Goal: Transaction & Acquisition: Purchase product/service

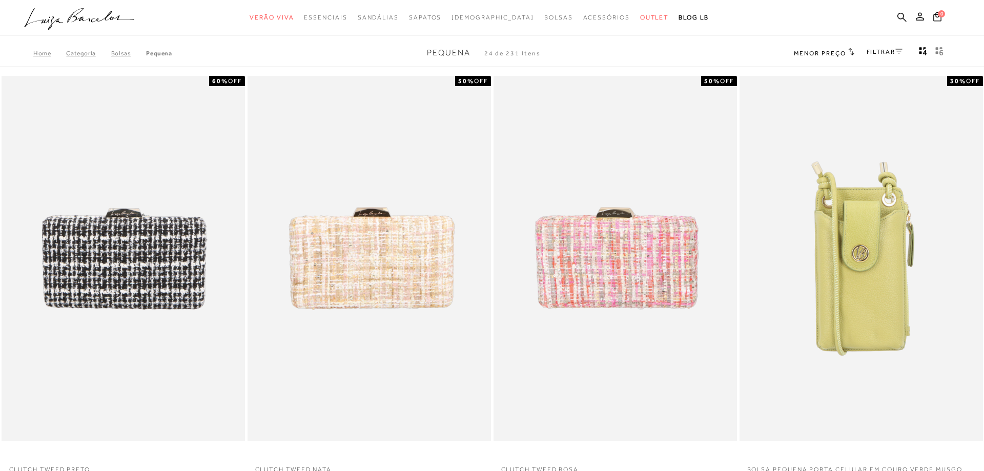
click at [924, 54] on icon "Mostrar 4 produtos por linha" at bounding box center [925, 52] width 4 height 5
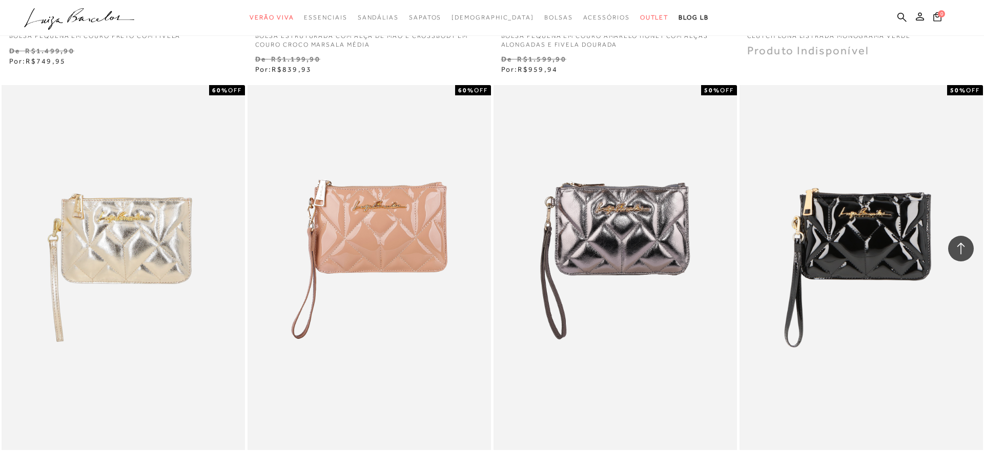
scroll to position [2509, 0]
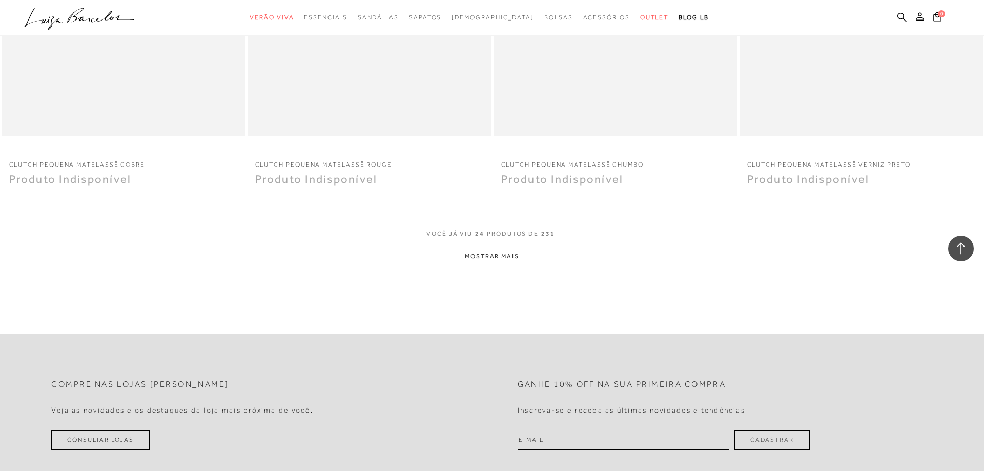
click at [520, 259] on button "MOSTRAR MAIS" at bounding box center [492, 256] width 86 height 20
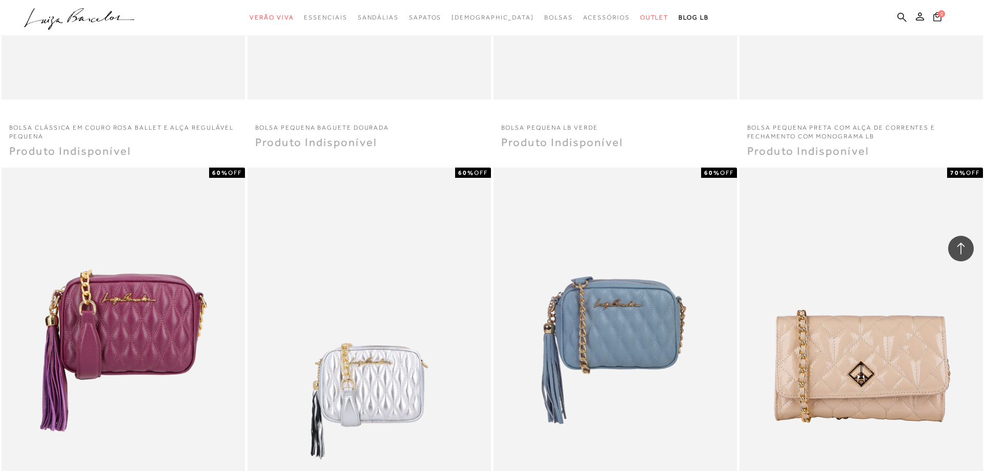
scroll to position [4913, 0]
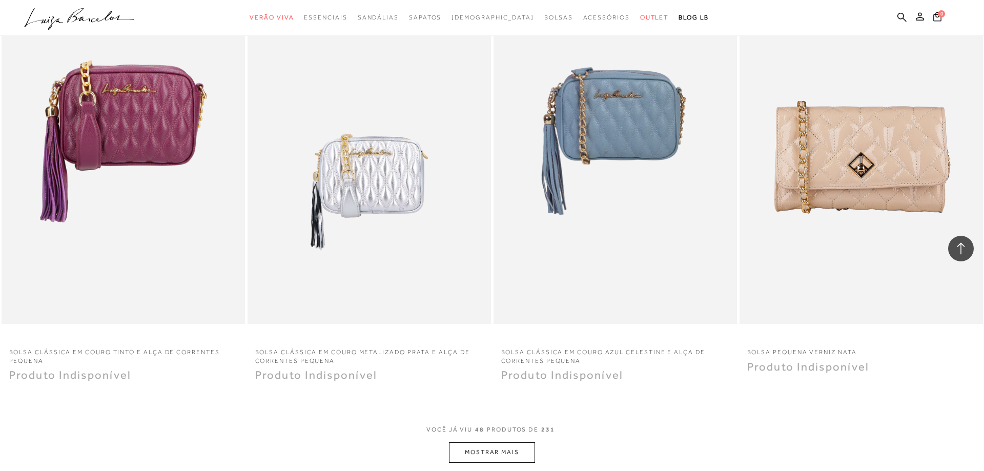
click at [520, 449] on button "MOSTRAR MAIS" at bounding box center [492, 452] width 86 height 20
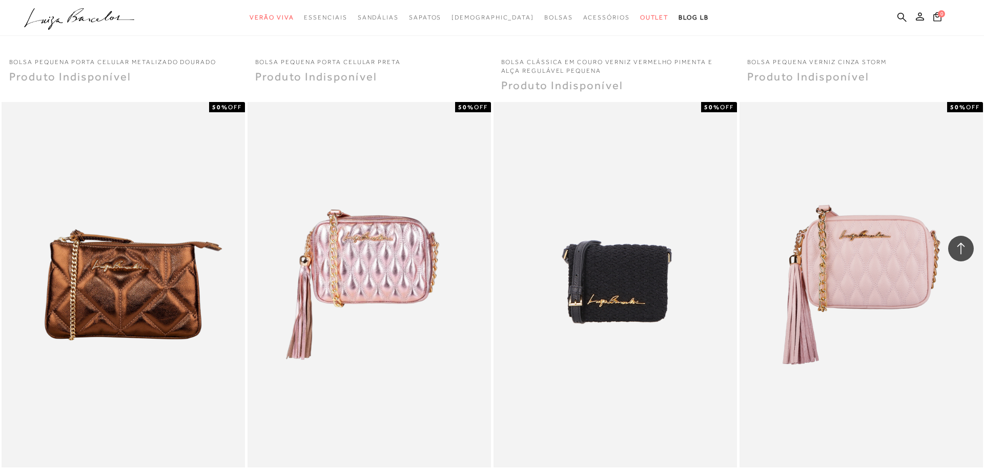
scroll to position [7527, 0]
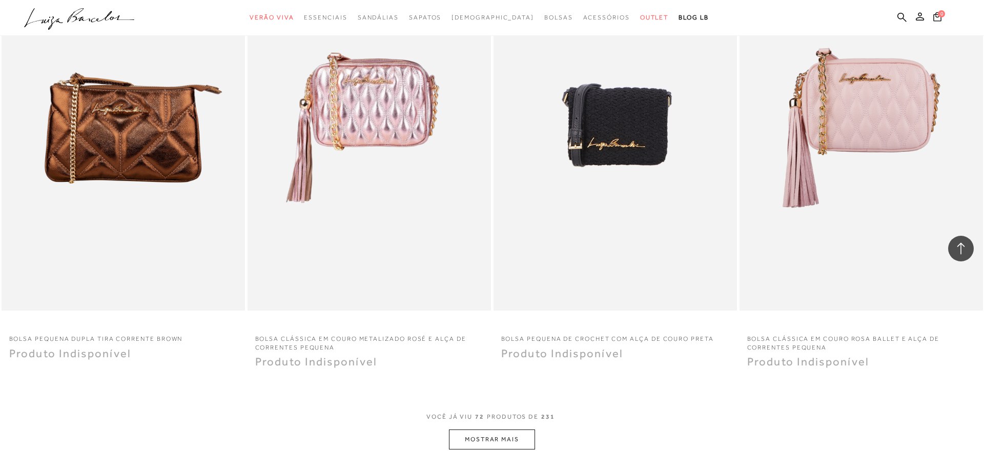
click at [519, 436] on button "MOSTRAR MAIS" at bounding box center [492, 439] width 86 height 20
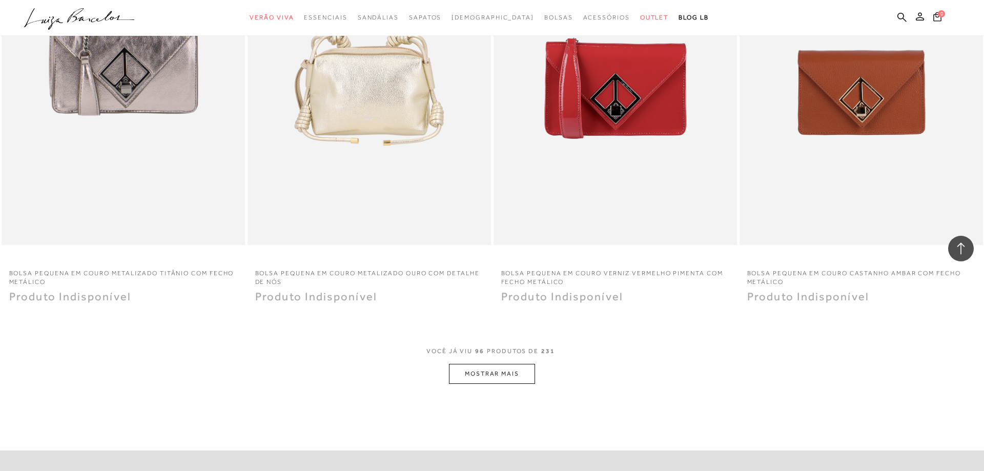
scroll to position [10245, 0]
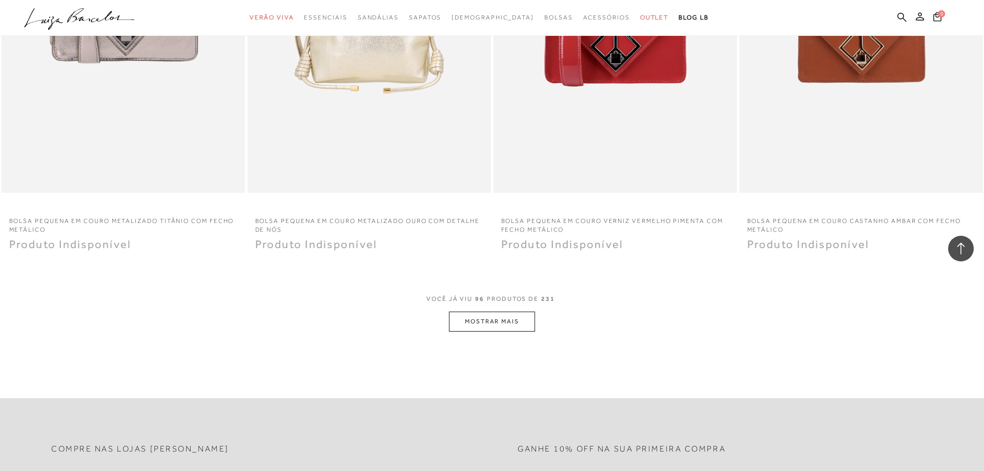
click at [527, 323] on button "MOSTRAR MAIS" at bounding box center [492, 322] width 86 height 20
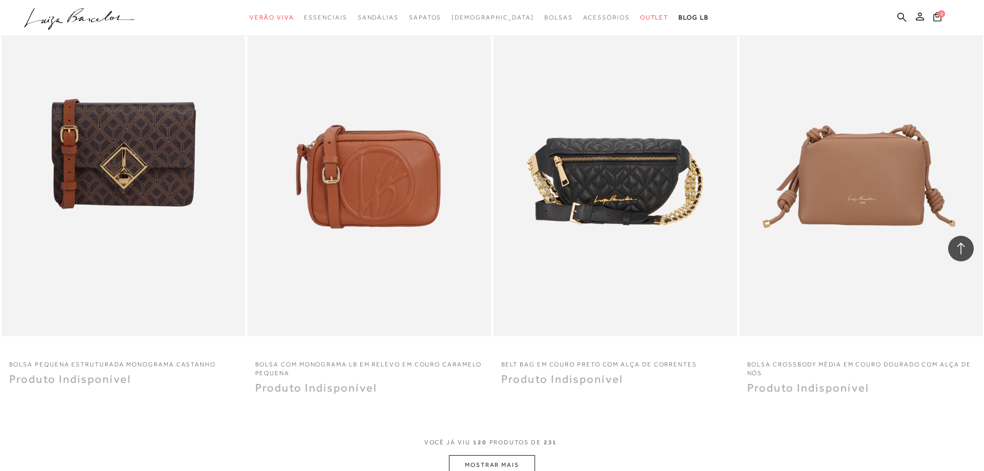
scroll to position [12806, 0]
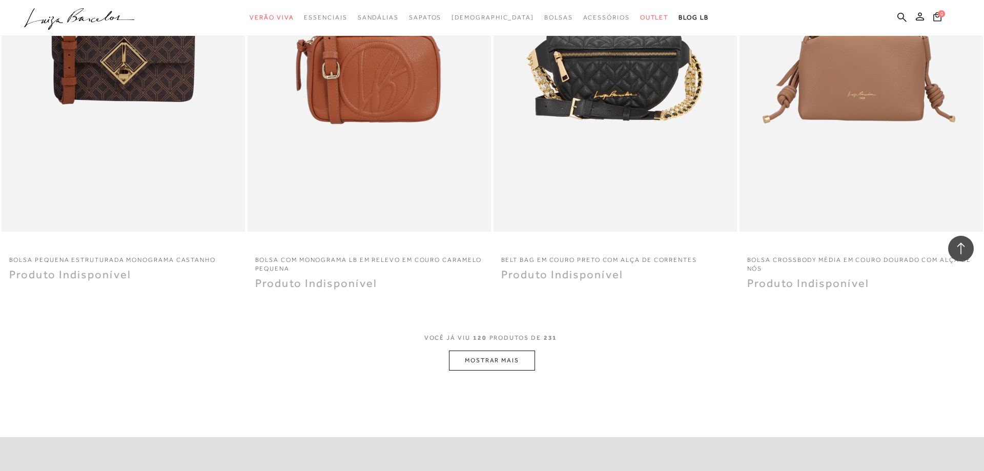
click at [529, 363] on button "MOSTRAR MAIS" at bounding box center [492, 361] width 86 height 20
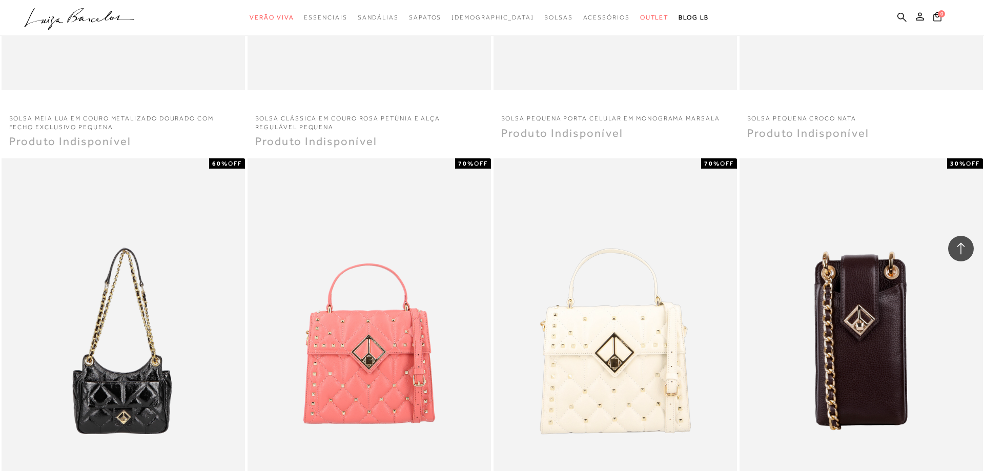
scroll to position [15315, 0]
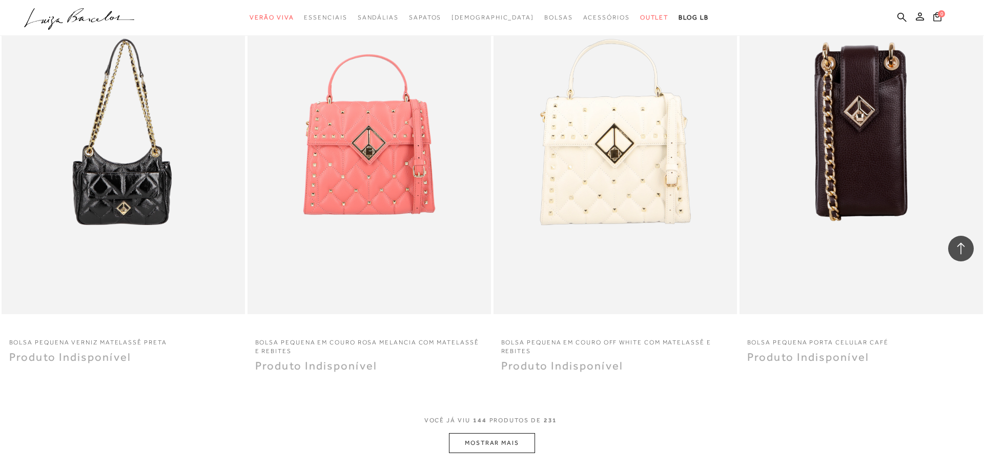
click at [512, 442] on button "MOSTRAR MAIS" at bounding box center [492, 443] width 86 height 20
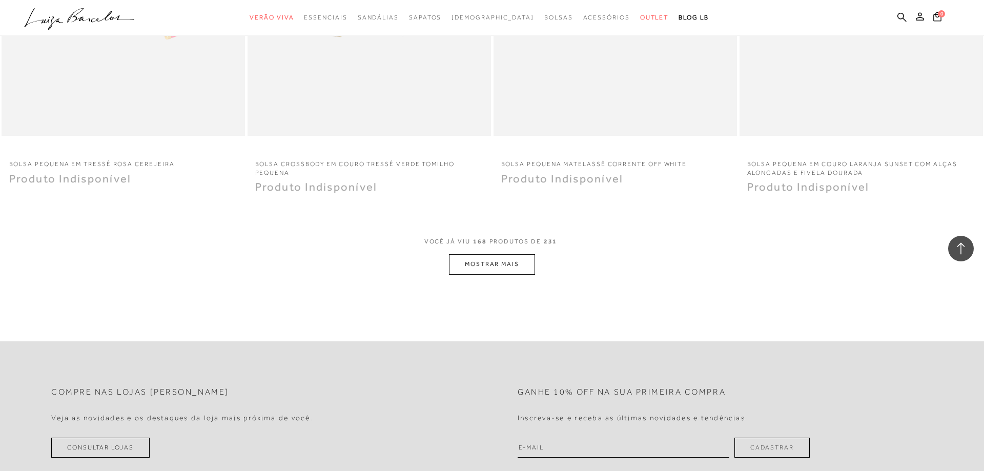
scroll to position [18138, 0]
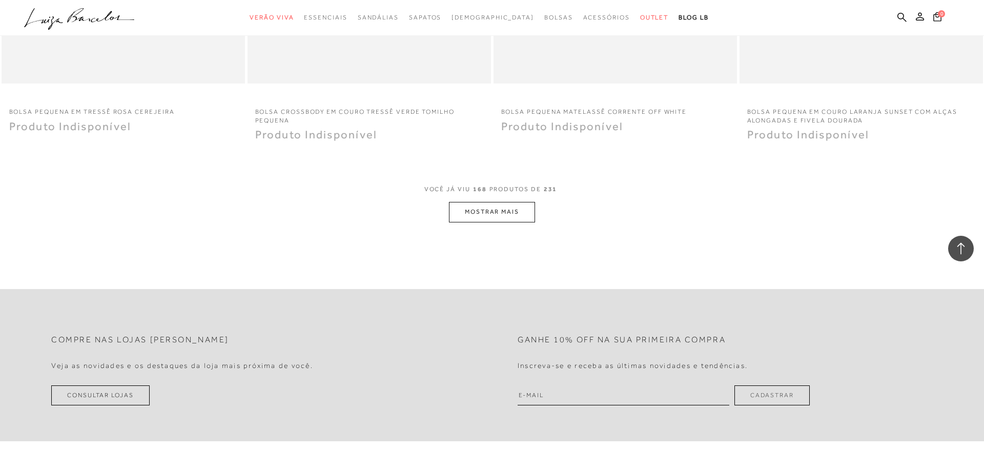
click at [499, 217] on button "MOSTRAR MAIS" at bounding box center [492, 212] width 86 height 20
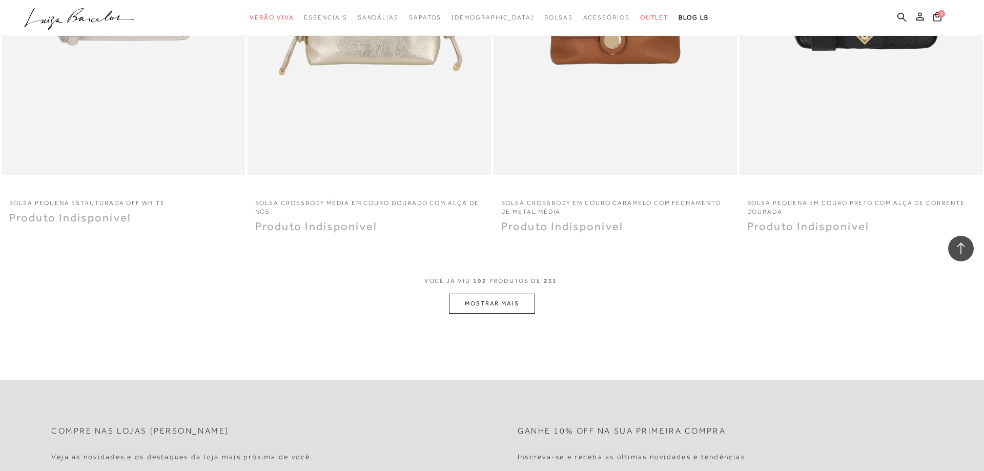
scroll to position [20699, 0]
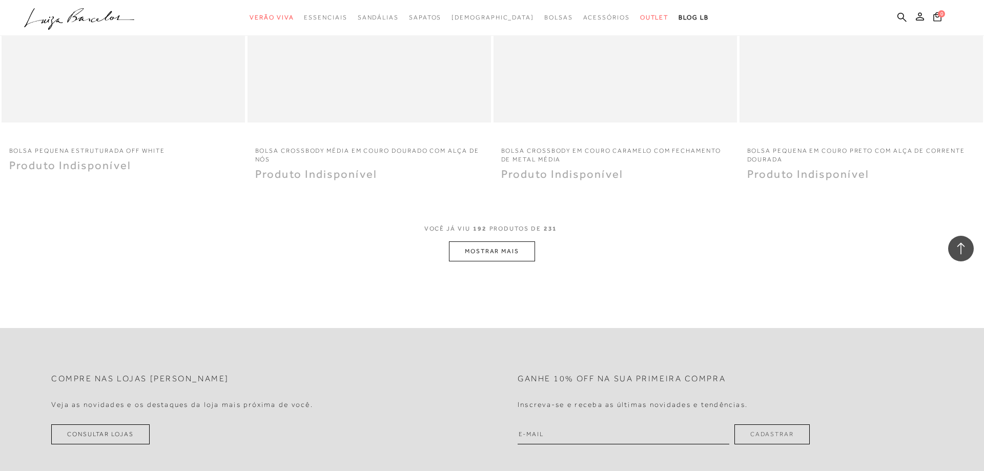
click at [492, 260] on button "MOSTRAR MAIS" at bounding box center [492, 251] width 86 height 20
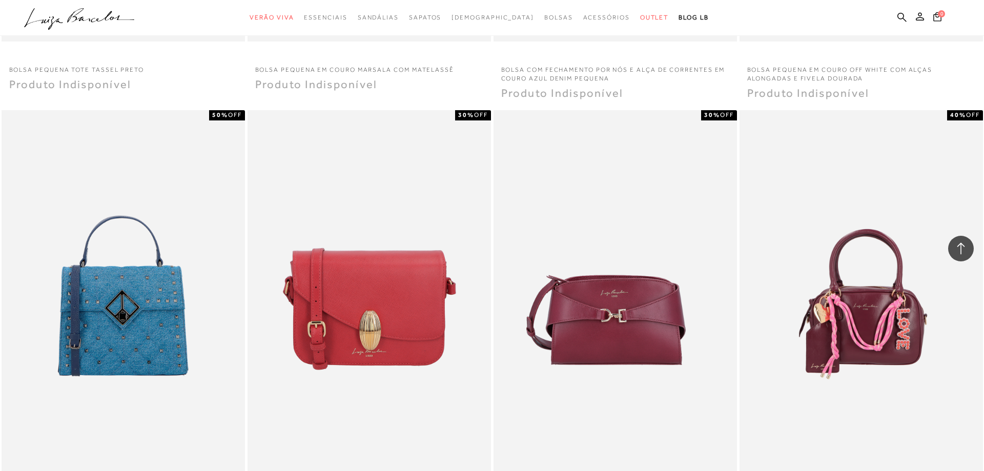
scroll to position [23156, 0]
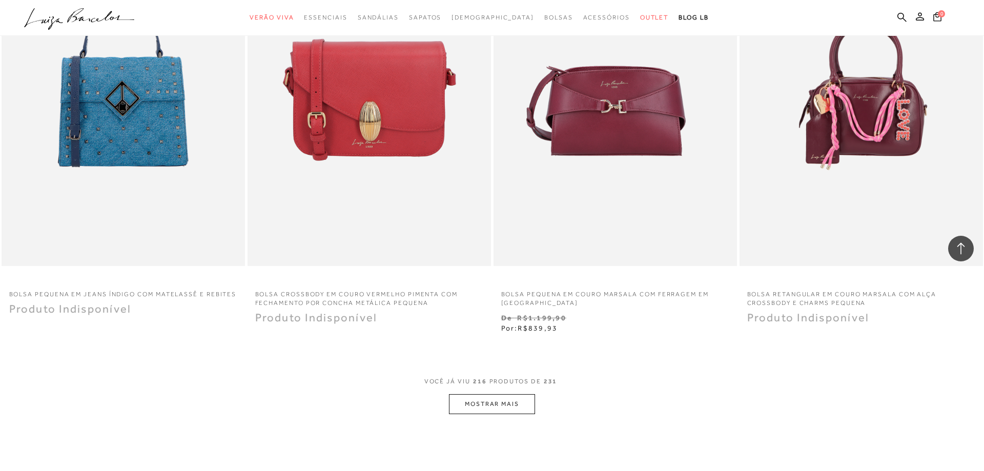
click at [499, 397] on button "MOSTRAR MAIS" at bounding box center [492, 404] width 86 height 20
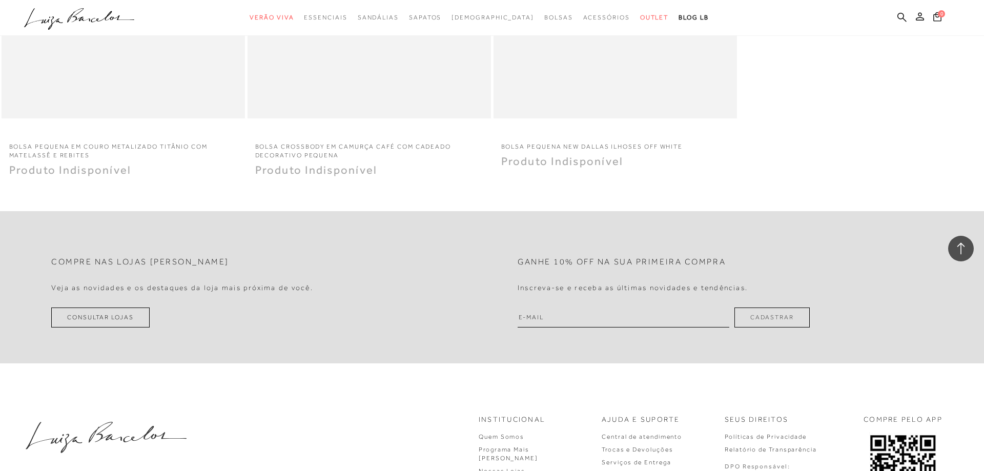
scroll to position [24880, 0]
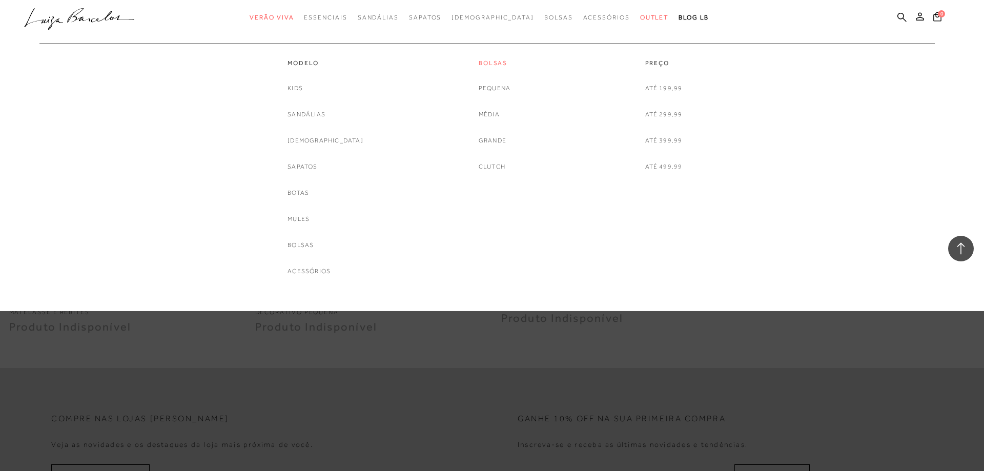
click at [503, 64] on link "Bolsas" at bounding box center [495, 63] width 32 height 9
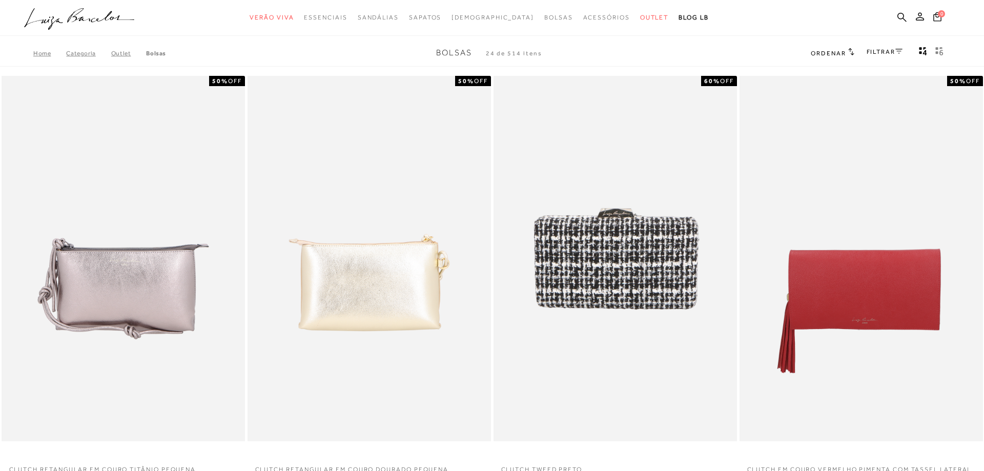
click at [845, 55] on h2 "Ordenar" at bounding box center [832, 53] width 43 height 10
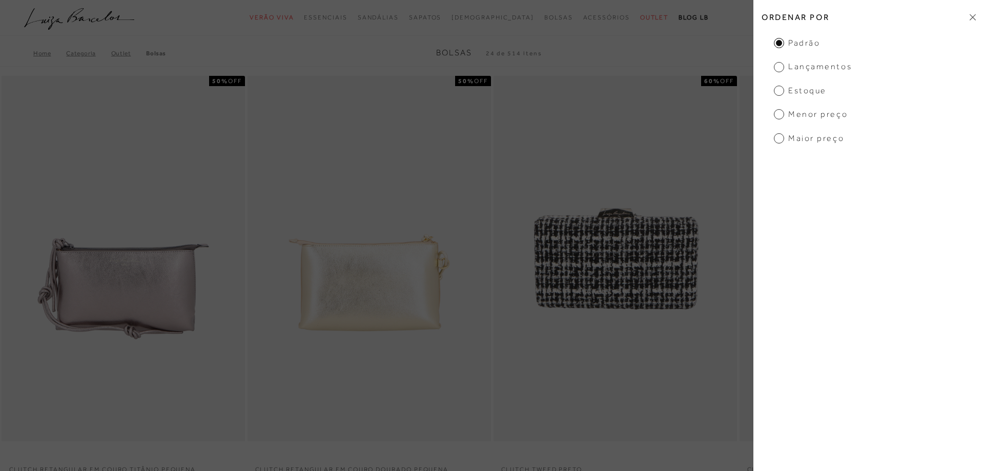
click at [779, 138] on span "Maior preço" at bounding box center [809, 138] width 70 height 11
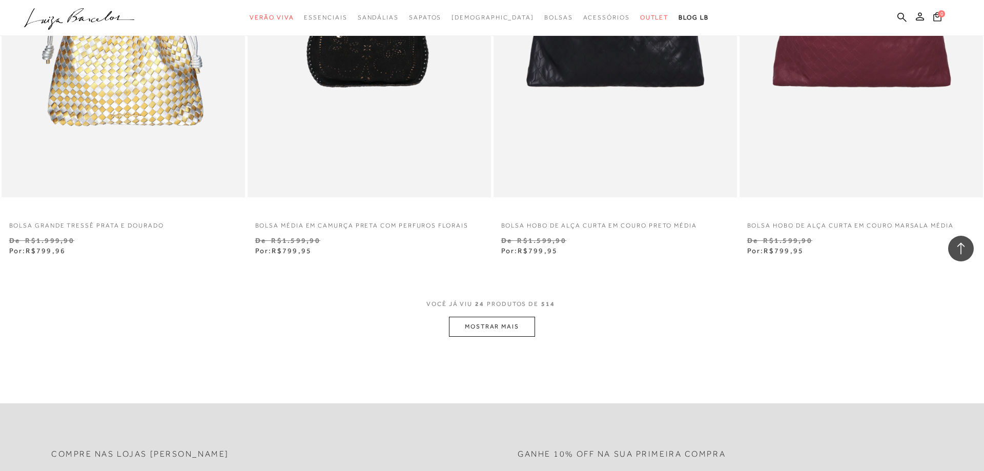
scroll to position [2509, 0]
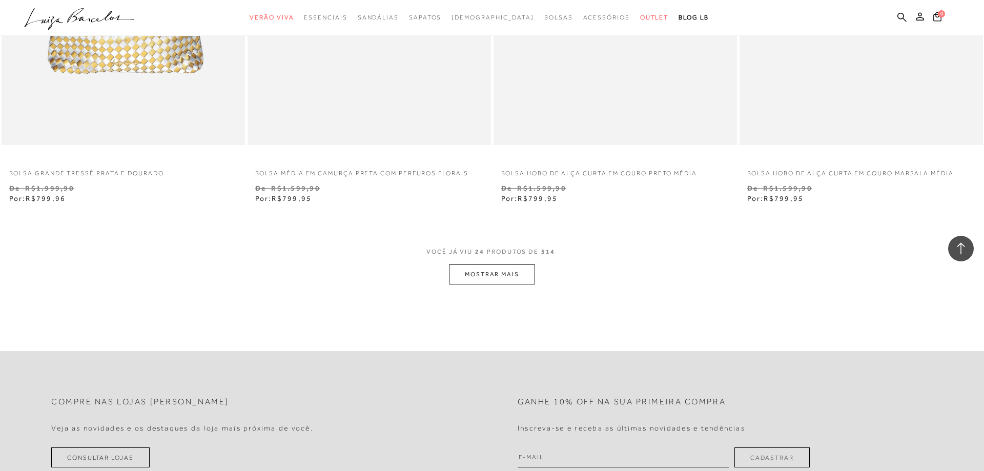
click at [512, 273] on button "MOSTRAR MAIS" at bounding box center [492, 274] width 86 height 20
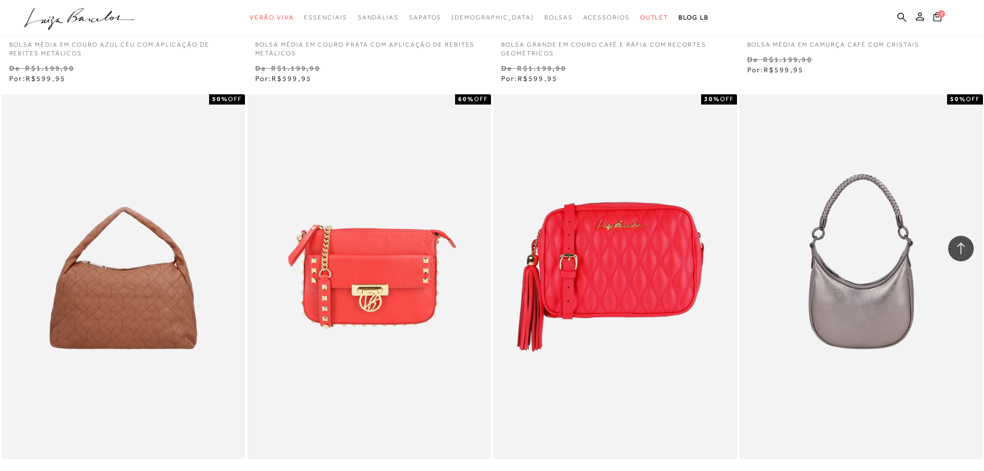
scroll to position [4495, 0]
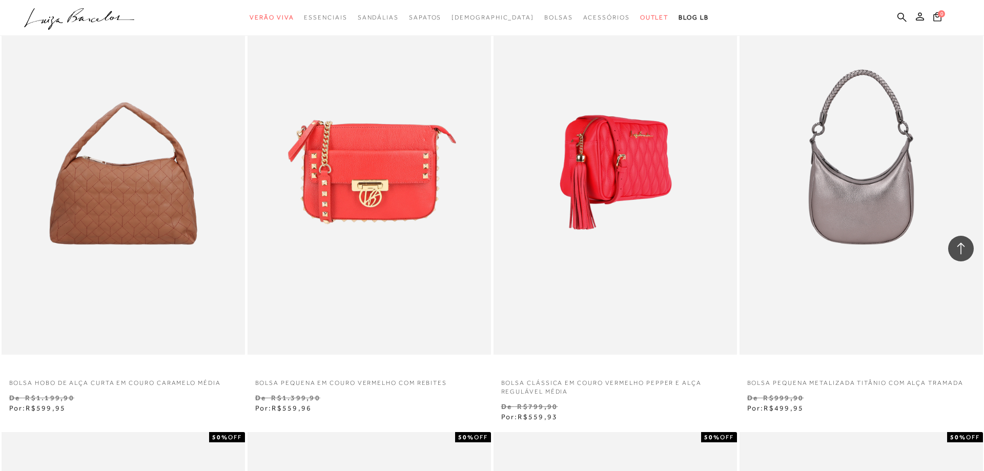
click at [673, 188] on img at bounding box center [616, 172] width 242 height 365
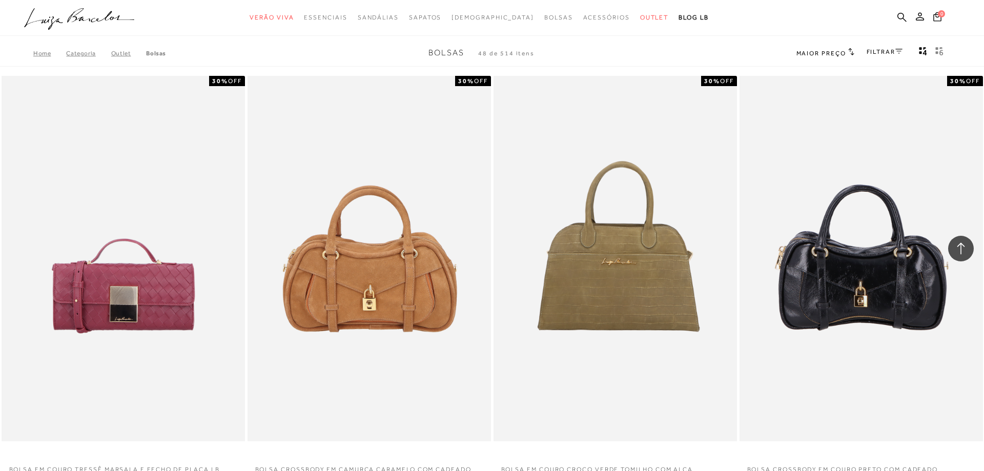
scroll to position [4495, 0]
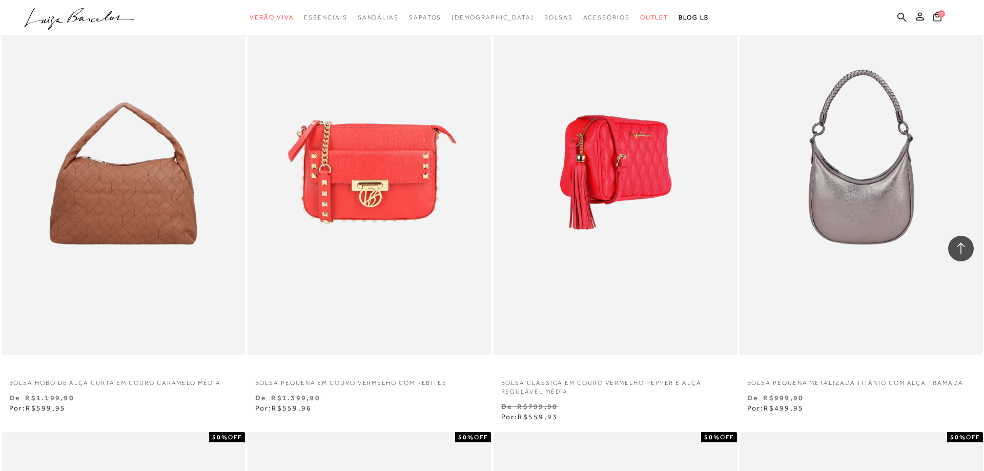
click at [591, 325] on img at bounding box center [616, 172] width 242 height 365
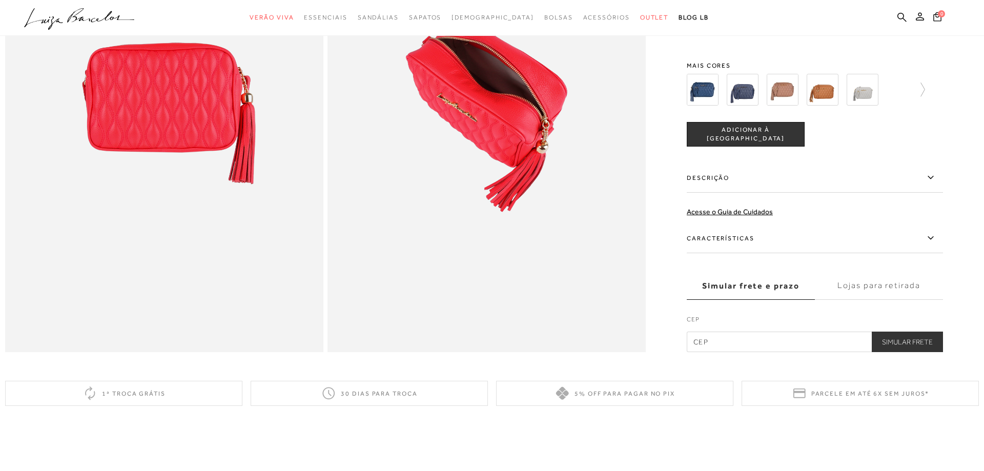
scroll to position [470, 0]
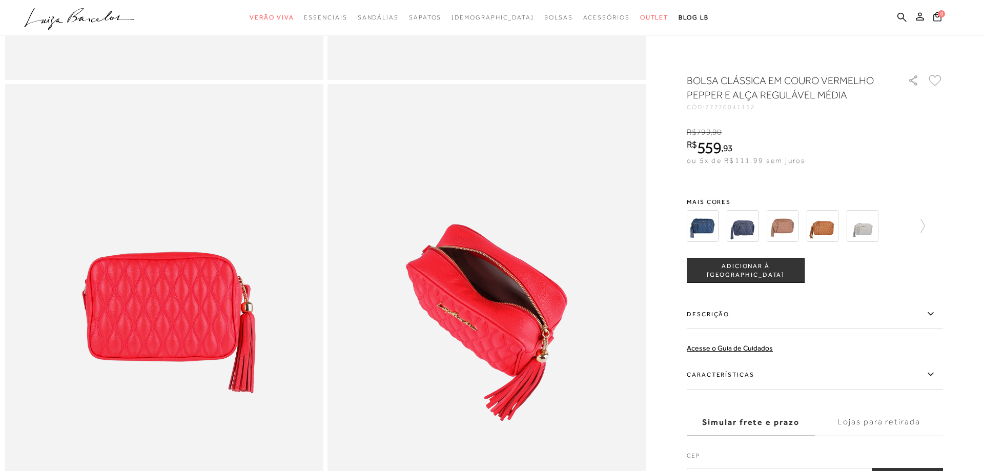
click at [927, 225] on div at bounding box center [815, 226] width 256 height 38
click at [922, 225] on icon at bounding box center [918, 226] width 14 height 14
click at [922, 225] on div at bounding box center [815, 226] width 256 height 38
click at [814, 228] on img at bounding box center [801, 226] width 32 height 32
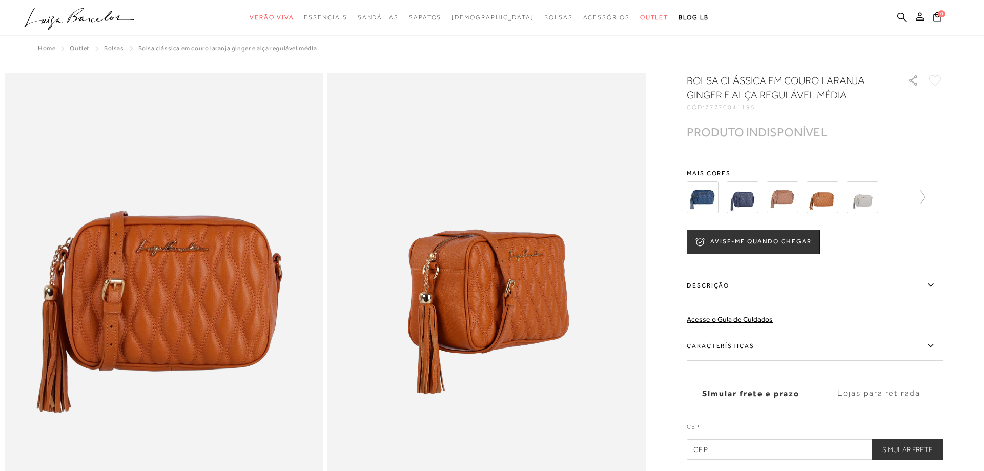
click at [926, 194] on div at bounding box center [815, 197] width 256 height 38
click at [922, 195] on icon at bounding box center [918, 197] width 14 height 14
click at [922, 195] on div at bounding box center [815, 197] width 256 height 38
click at [941, 197] on icon at bounding box center [936, 197] width 14 height 14
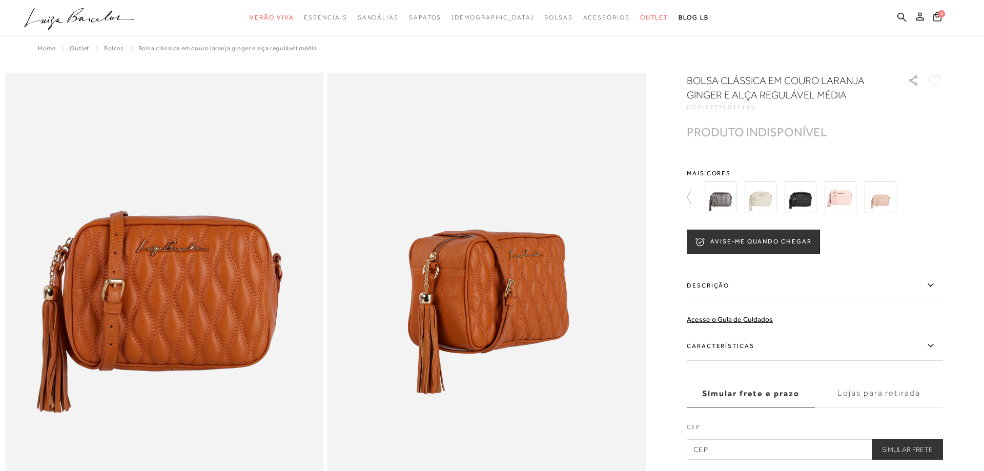
click at [804, 197] on img at bounding box center [801, 197] width 32 height 32
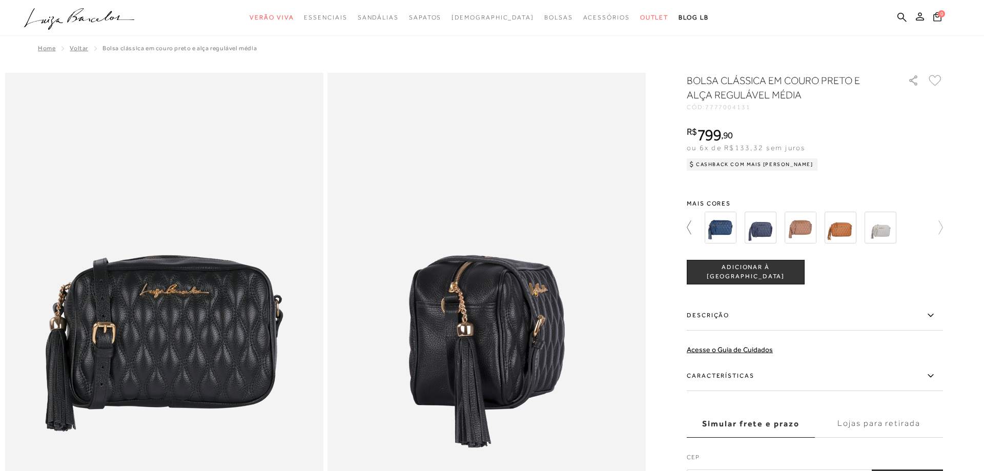
click at [690, 231] on icon at bounding box center [694, 227] width 14 height 14
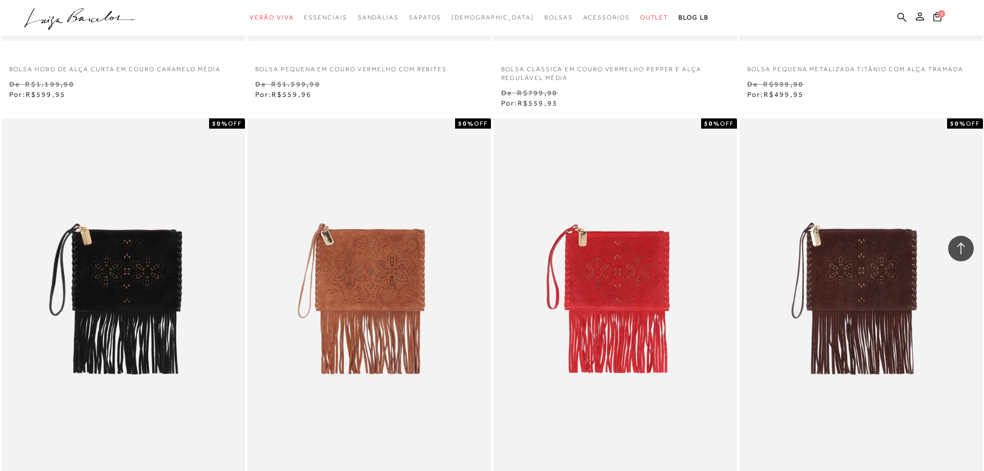
scroll to position [5070, 0]
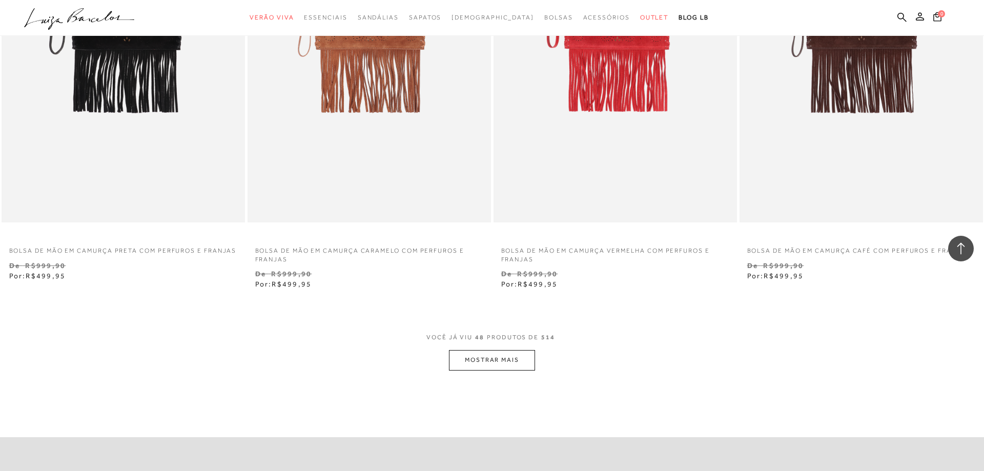
click at [529, 362] on button "MOSTRAR MAIS" at bounding box center [492, 360] width 86 height 20
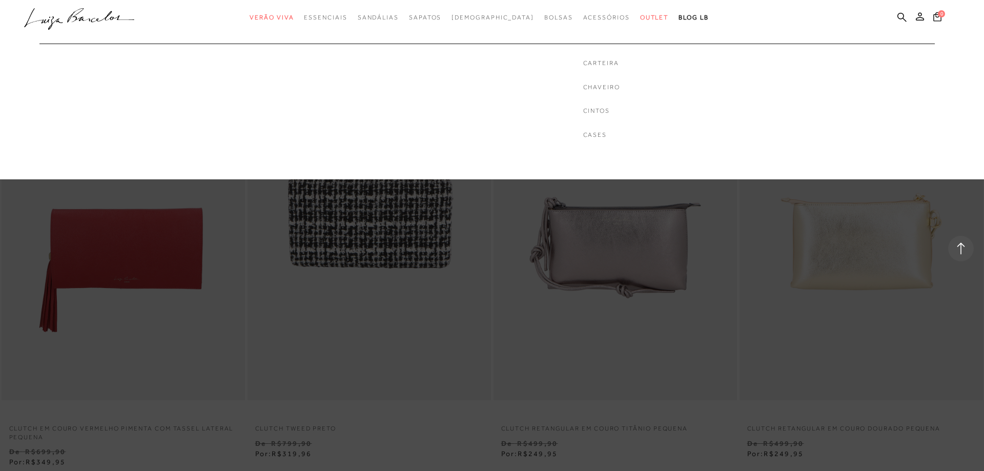
scroll to position [6011, 0]
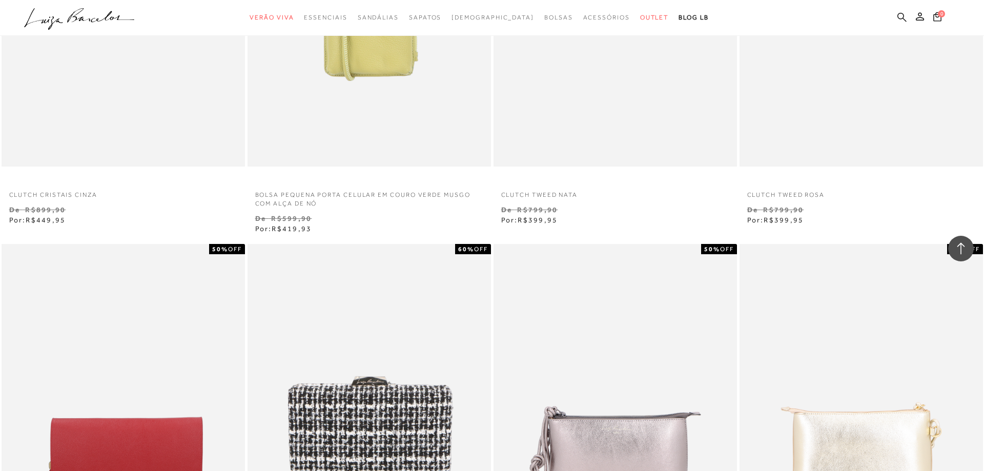
click at [905, 16] on icon at bounding box center [901, 16] width 9 height 9
click at [905, 17] on icon at bounding box center [901, 16] width 9 height 9
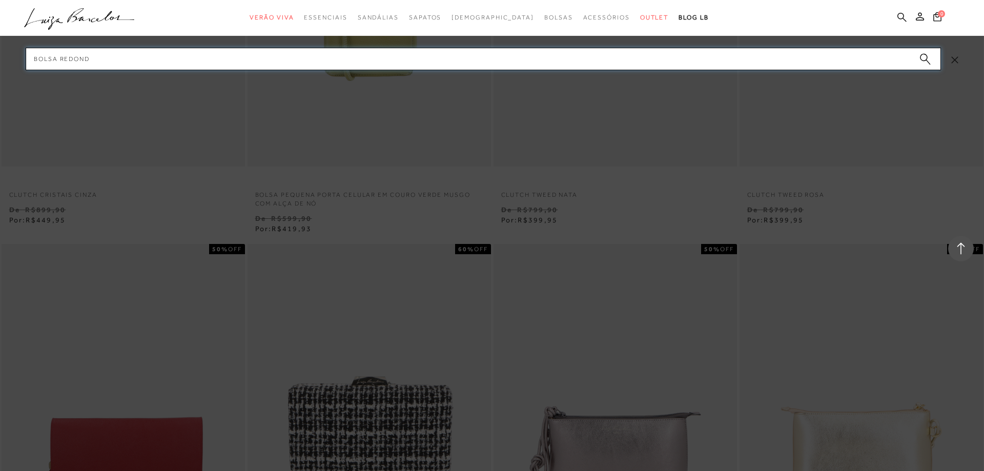
type input "BOLSA REDONDA"
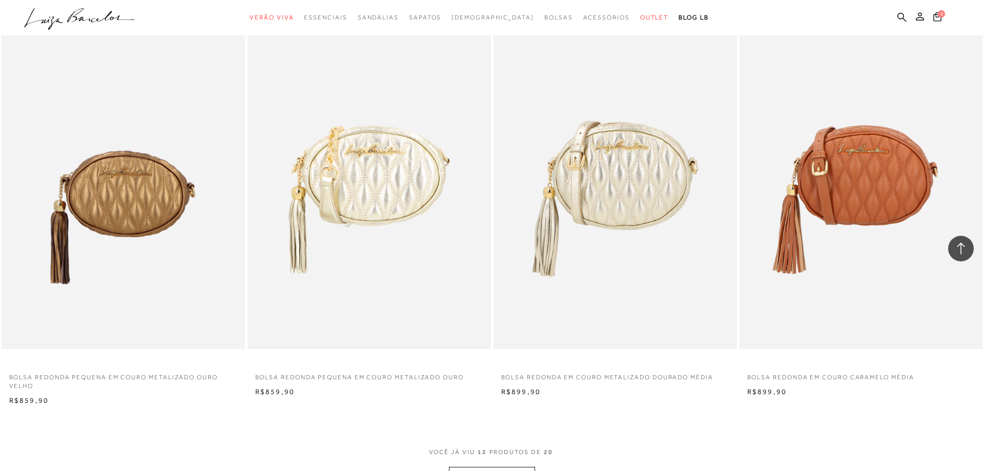
scroll to position [1098, 0]
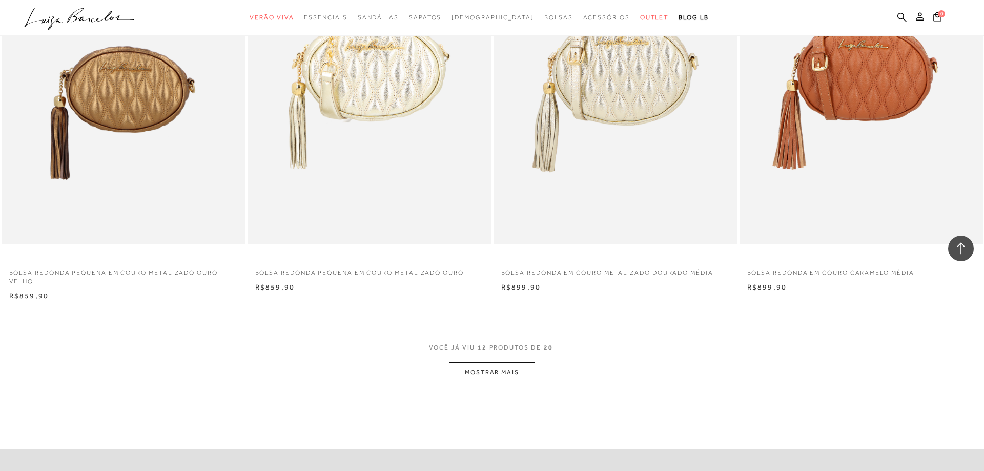
click at [480, 359] on span "12" at bounding box center [482, 352] width 9 height 19
click at [478, 370] on button "MOSTRAR MAIS" at bounding box center [492, 372] width 86 height 20
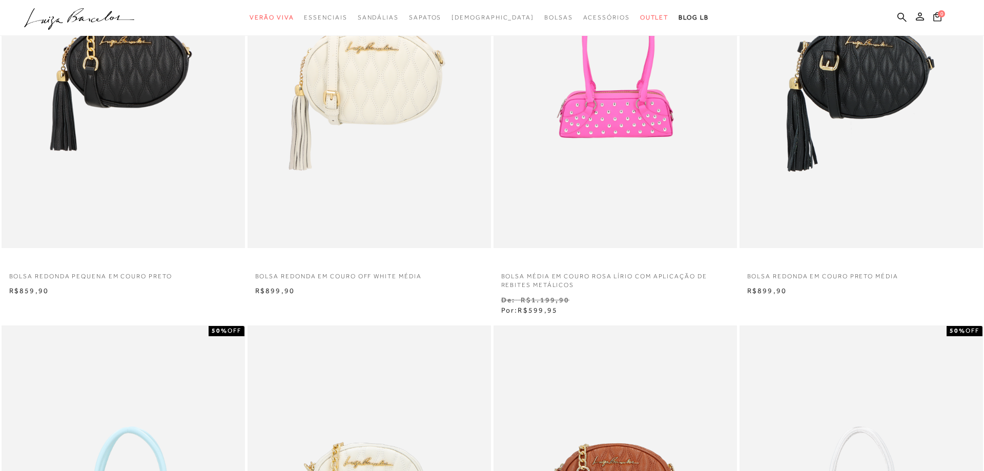
scroll to position [52, 0]
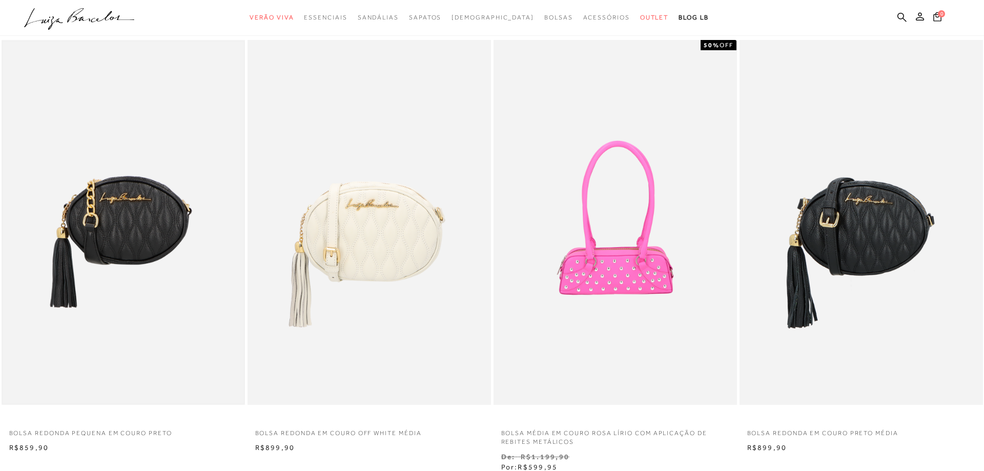
click at [141, 305] on img at bounding box center [123, 223] width 241 height 362
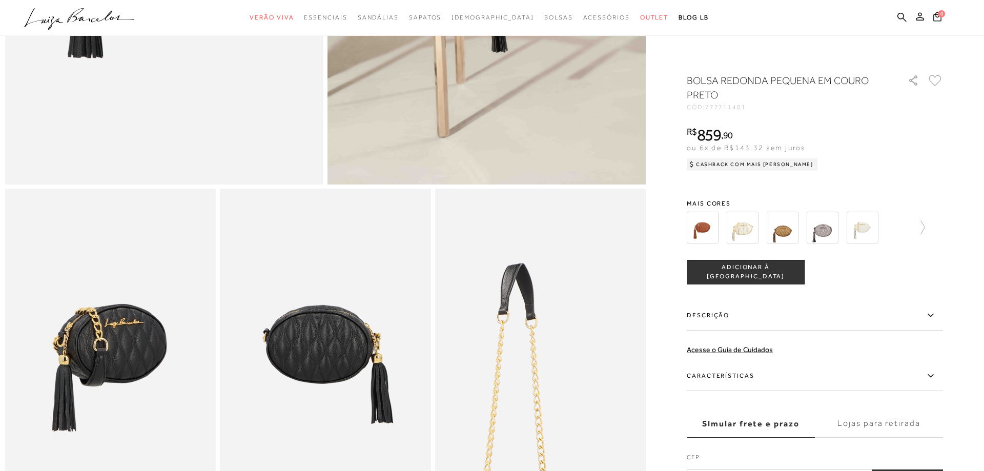
scroll to position [314, 0]
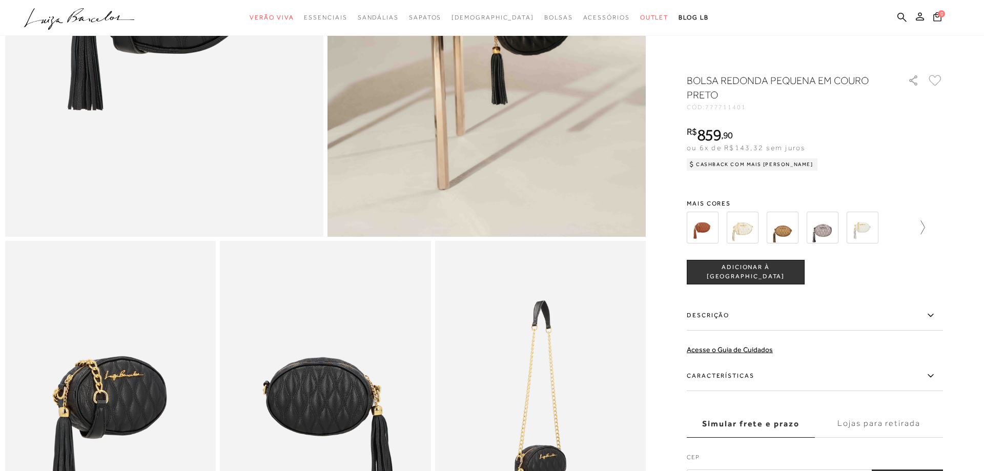
click at [923, 225] on icon at bounding box center [918, 227] width 14 height 14
click at [693, 234] on icon at bounding box center [694, 227] width 14 height 14
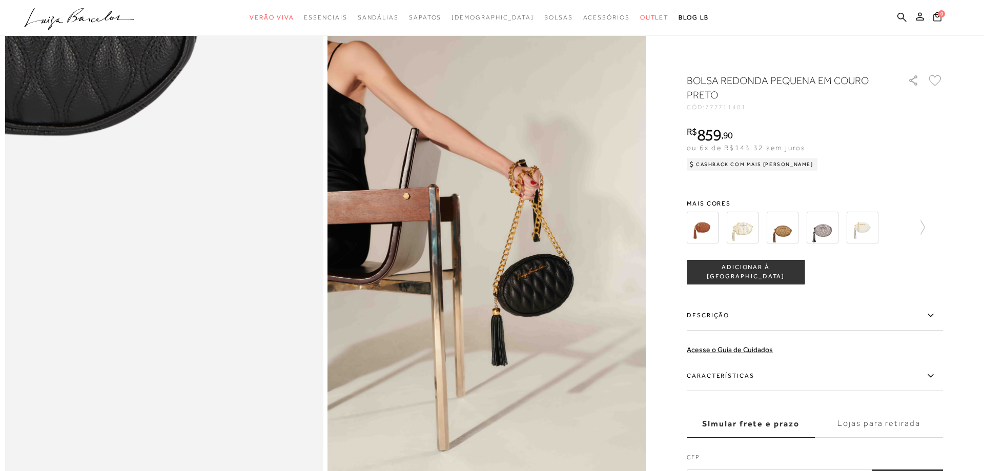
scroll to position [0, 0]
